Goal: Task Accomplishment & Management: Manage account settings

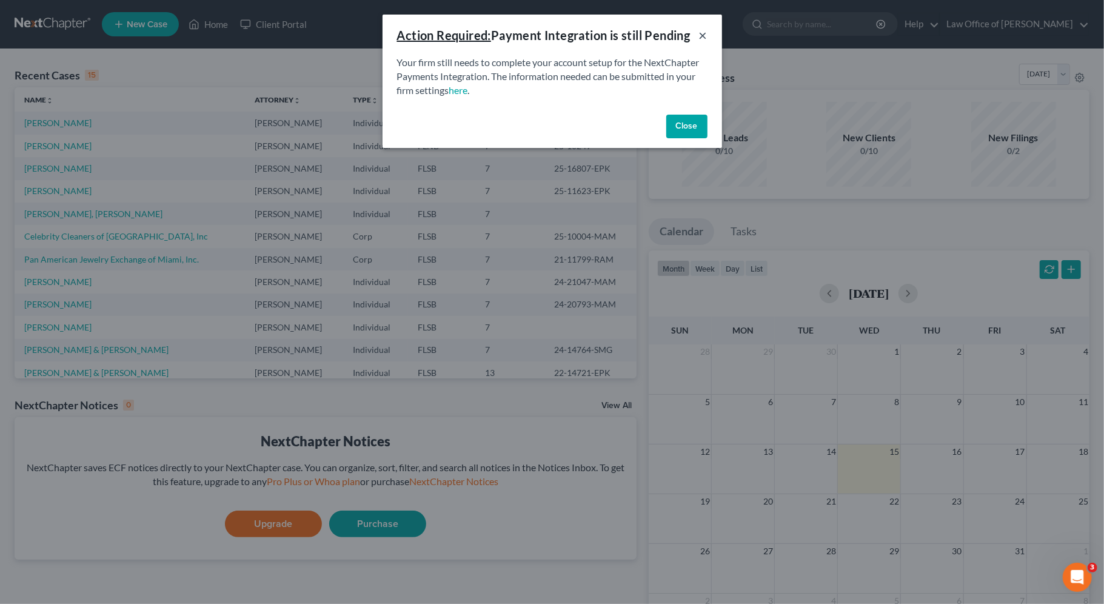
click at [704, 38] on button "×" at bounding box center [703, 35] width 8 height 15
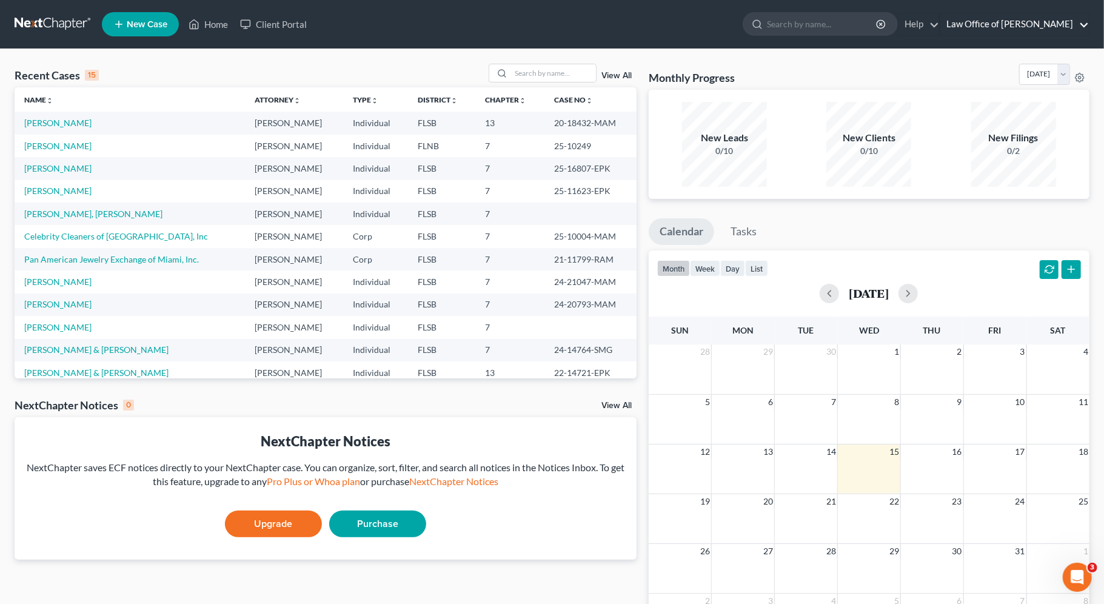
click at [1020, 26] on link "Law Office of [PERSON_NAME]" at bounding box center [1015, 24] width 149 height 22
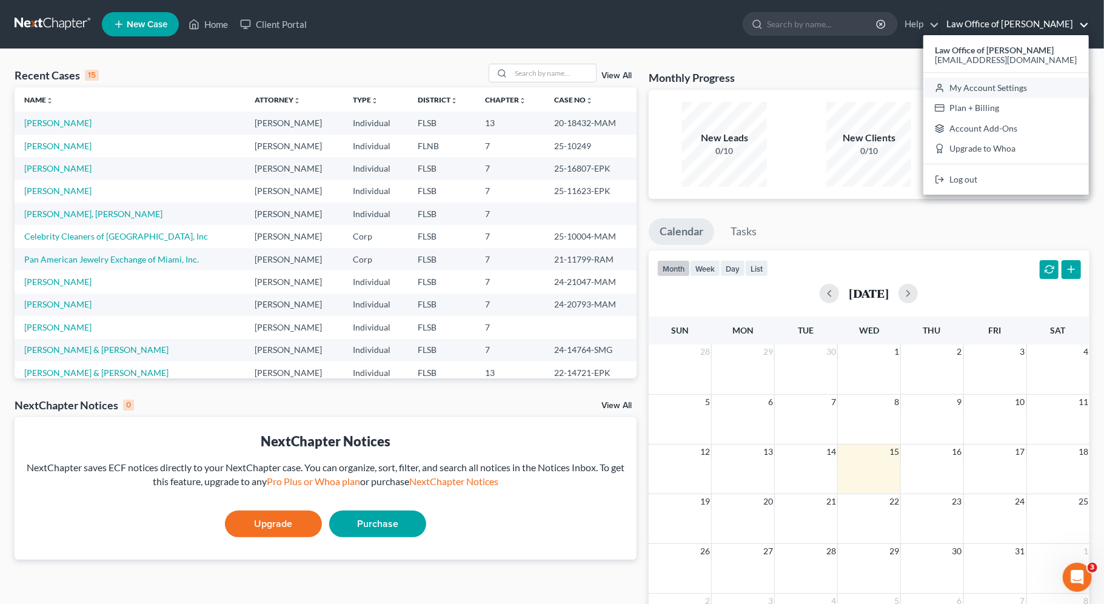
click at [1019, 90] on link "My Account Settings" at bounding box center [1007, 88] width 166 height 21
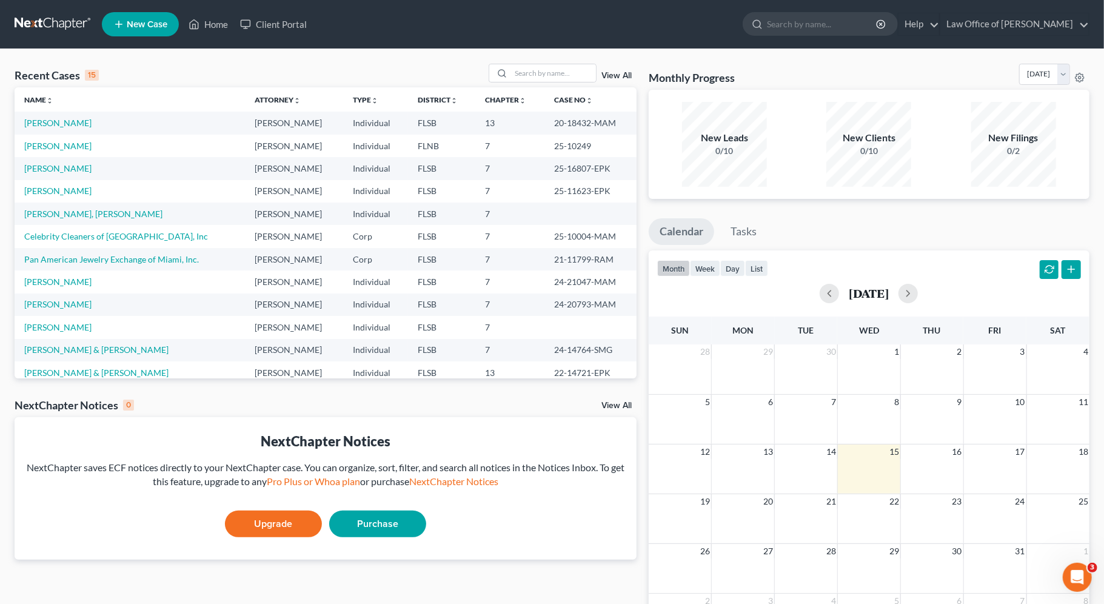
select select "24"
select select "9"
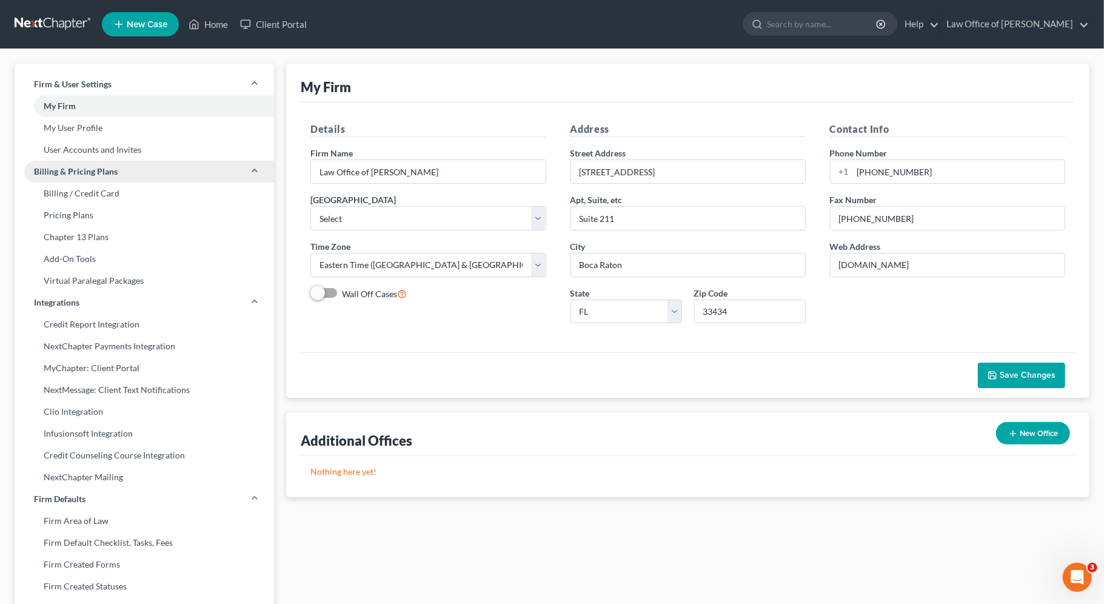
click at [126, 178] on link "Billing & Pricing Plans" at bounding box center [145, 172] width 260 height 22
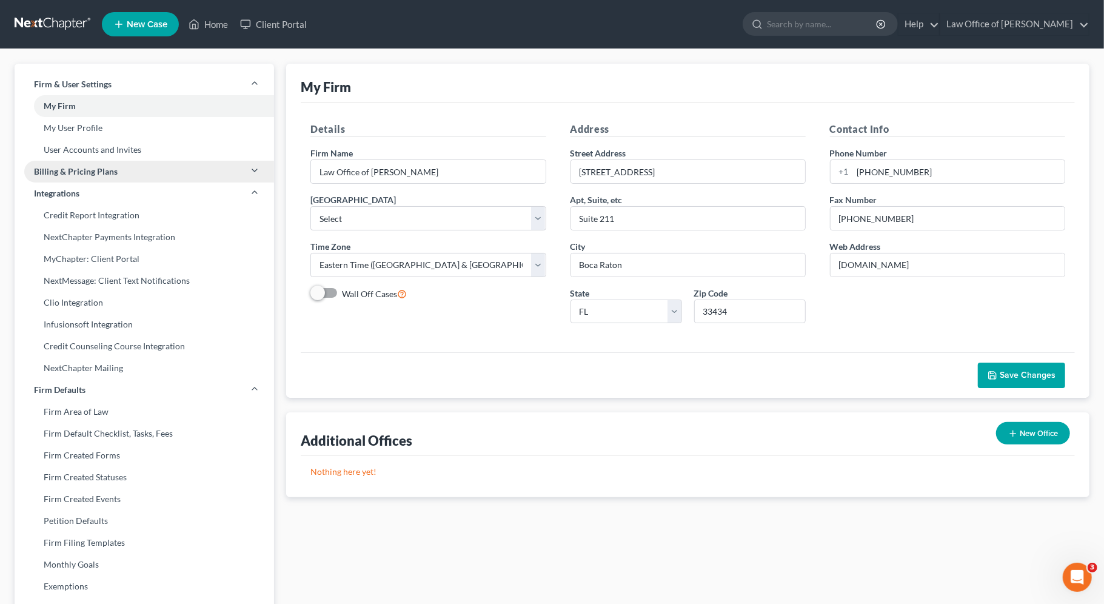
click at [126, 176] on link "Billing & Pricing Plans" at bounding box center [145, 172] width 260 height 22
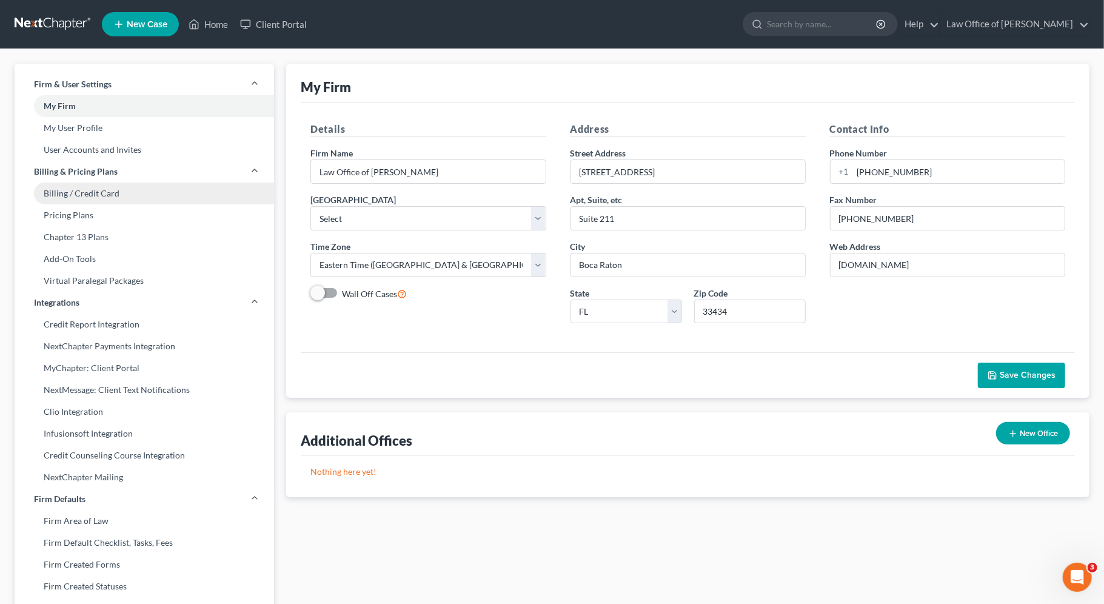
click at [106, 191] on link "Billing / Credit Card" at bounding box center [145, 194] width 260 height 22
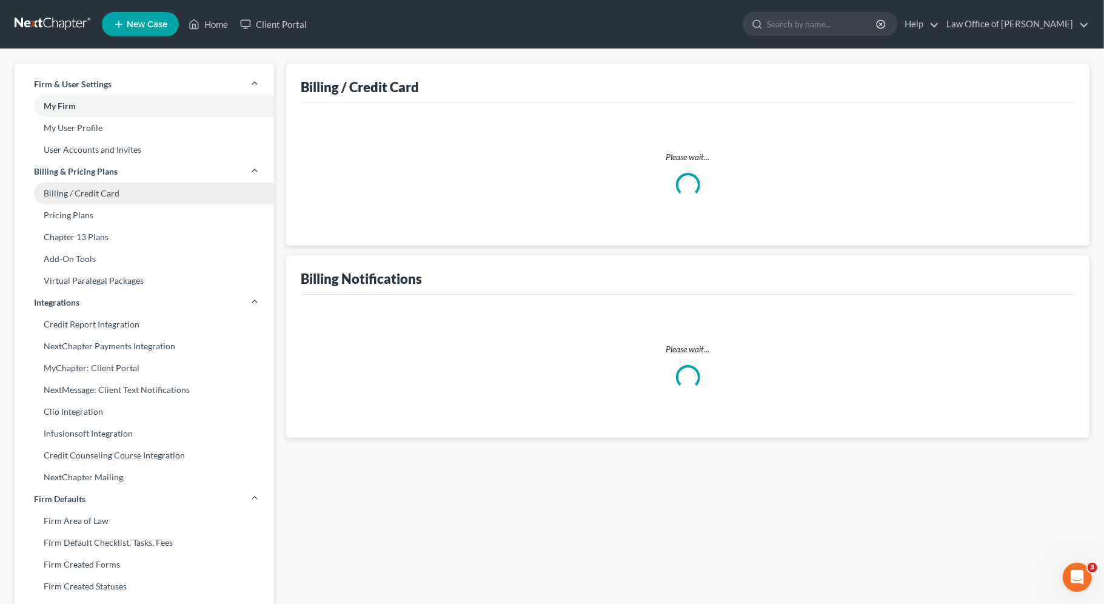
select select "9"
